Goal: Task Accomplishment & Management: Use online tool/utility

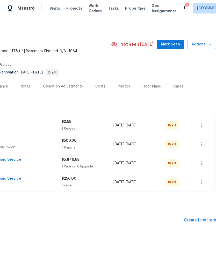
scroll to position [0, 77]
click at [204, 222] on div "Create Line Item" at bounding box center [200, 220] width 32 height 5
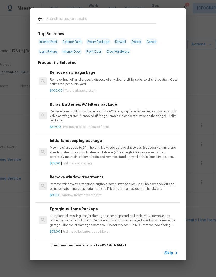
click at [53, 23] on input "text" at bounding box center [101, 20] width 110 height 8
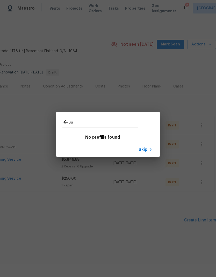
type input "B"
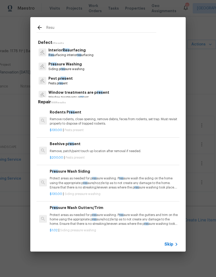
type input "Resur"
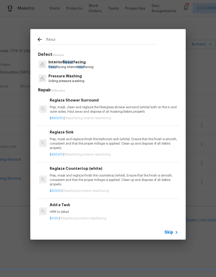
click at [71, 67] on p "Resur facing interior resur facing" at bounding box center [71, 67] width 45 height 4
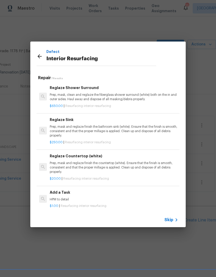
click at [82, 95] on p "Prep, mask, clean and reglaze the fiberglass shower surround (white) both on th…" at bounding box center [114, 97] width 129 height 9
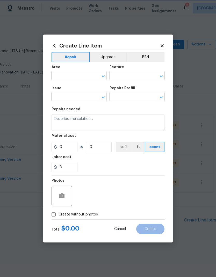
type input "Interior Resurfacing"
type input "Reglaze Shower Surround $650.00"
type textarea "Prep, mask, clean and reglaze the fiberglass shower surround (white) both on th…"
type input "650"
type input "1"
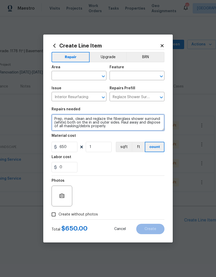
click at [143, 120] on textarea "Prep, mask, clean and reglaze the fiberglass shower surround (white) both on th…" at bounding box center [108, 122] width 113 height 17
type textarea "Prep, mask, clean and reglaze the fiberglass tub and surround (white) both on t…"
click at [70, 76] on input "text" at bounding box center [72, 76] width 40 height 8
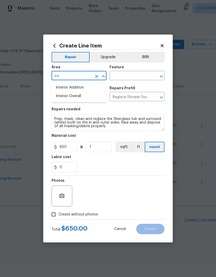
click at [78, 97] on li "Interior Overall" at bounding box center [79, 96] width 55 height 9
type input "Interior Overall"
click at [78, 97] on input "Interior Resurfacing" at bounding box center [72, 97] width 40 height 8
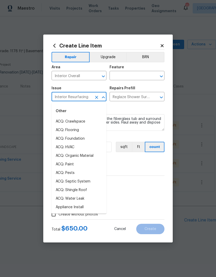
click at [134, 77] on input "text" at bounding box center [130, 76] width 40 height 8
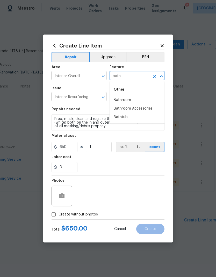
click at [127, 116] on li "Bathtub" at bounding box center [137, 117] width 55 height 9
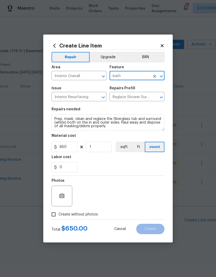
type input "Bathtub"
click at [157, 168] on div "0" at bounding box center [108, 167] width 113 height 10
click at [56, 215] on input "Create without photos" at bounding box center [54, 214] width 10 height 10
checkbox input "true"
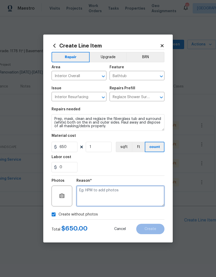
click at [92, 201] on textarea at bounding box center [121, 196] width 88 height 21
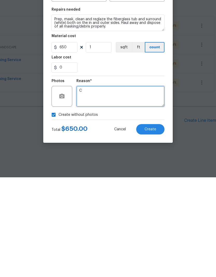
type textarea "C"
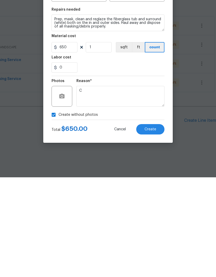
click at [155, 224] on button "Create" at bounding box center [150, 229] width 28 height 10
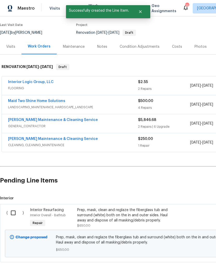
scroll to position [40, 0]
click at [13, 215] on input "checkbox" at bounding box center [15, 212] width 15 height 11
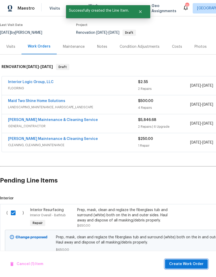
click at [194, 266] on span "Create Work Order" at bounding box center [186, 264] width 35 height 6
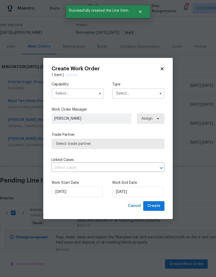
checkbox input "false"
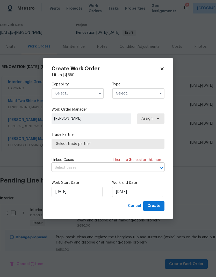
click at [93, 95] on input "text" at bounding box center [78, 93] width 52 height 10
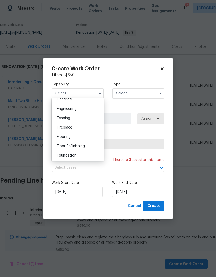
scroll to position [168, 0]
click at [77, 148] on span "Floor Refinishing" at bounding box center [71, 147] width 28 height 4
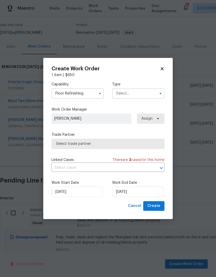
click at [101, 92] on icon "button" at bounding box center [100, 93] width 4 height 4
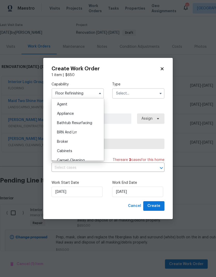
click at [82, 126] on div "Bathtub Resurfacing" at bounding box center [78, 122] width 50 height 9
type input "Bathtub Resurfacing"
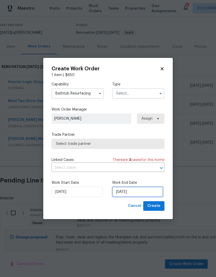
click at [130, 193] on input "[DATE]" at bounding box center [137, 192] width 51 height 10
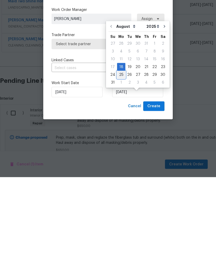
click at [122, 171] on div "25" at bounding box center [121, 174] width 8 height 7
type input "[DATE]"
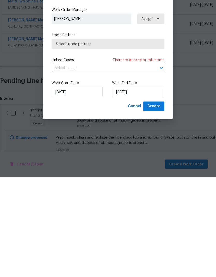
scroll to position [20, 0]
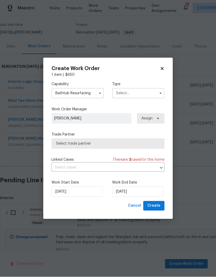
click at [161, 93] on icon "button" at bounding box center [161, 93] width 2 height 1
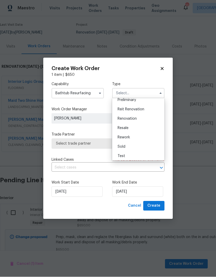
scroll to position [116, 0]
click at [139, 118] on div "Renovation" at bounding box center [139, 118] width 50 height 9
type input "Renovation"
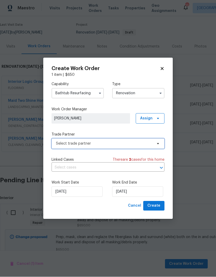
click at [153, 142] on span "Select trade partner" at bounding box center [104, 143] width 97 height 5
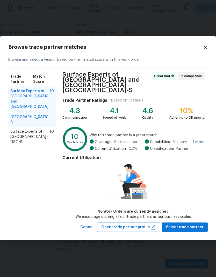
click at [32, 129] on span "Surface Experts of [GEOGRAPHIC_DATA] - GSO-S" at bounding box center [29, 137] width 39 height 16
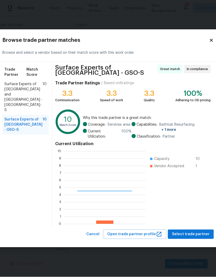
scroll to position [73, 82]
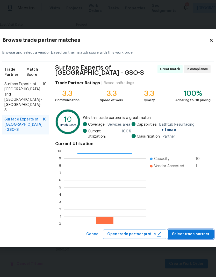
click at [189, 235] on span "Select trade partner" at bounding box center [191, 234] width 38 height 6
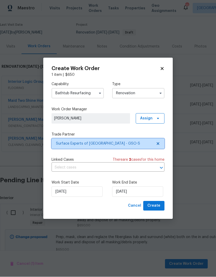
click at [163, 204] on button "Create" at bounding box center [153, 206] width 21 height 10
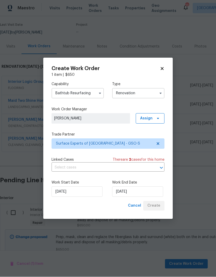
scroll to position [15, 0]
